Goal: Task Accomplishment & Management: Manage account settings

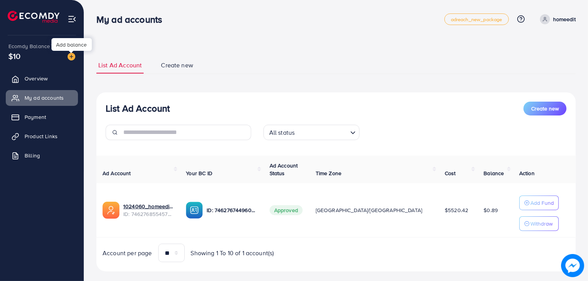
click at [69, 56] on img at bounding box center [72, 57] width 8 height 8
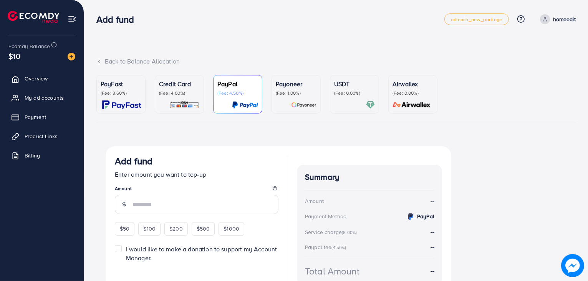
click at [160, 86] on p "Credit Card" at bounding box center [179, 83] width 41 height 9
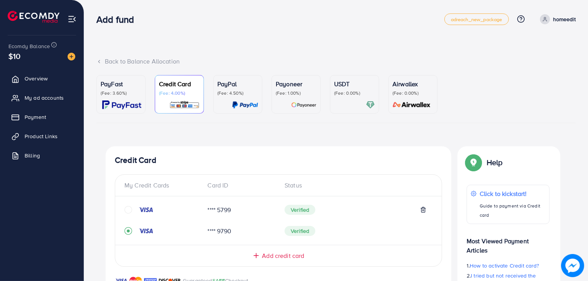
scroll to position [203, 0]
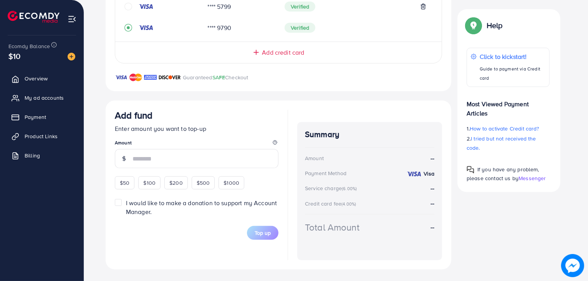
click at [179, 157] on input "number" at bounding box center [206, 158] width 146 height 19
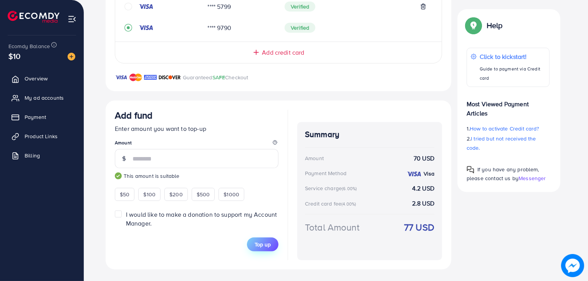
type input "**"
click at [256, 240] on span "Top up" at bounding box center [263, 244] width 16 height 8
click at [32, 75] on span "Overview" at bounding box center [38, 79] width 23 height 8
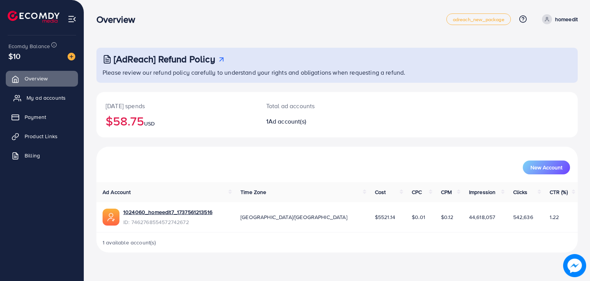
click at [49, 94] on span "My ad accounts" at bounding box center [46, 98] width 39 height 8
